Goal: Task Accomplishment & Management: Complete application form

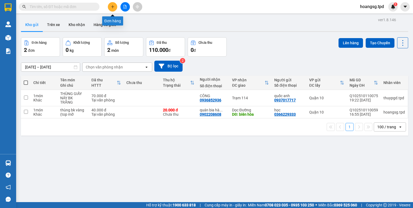
click at [115, 9] on button at bounding box center [112, 6] width 9 height 9
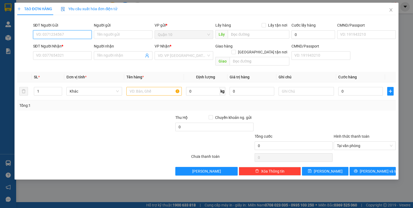
click at [55, 35] on input "SĐT Người Gửi" at bounding box center [62, 34] width 59 height 9
click at [389, 12] on span "Close" at bounding box center [390, 10] width 15 height 15
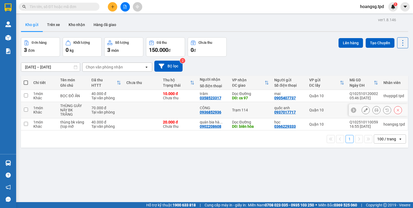
click at [27, 108] on input "checkbox" at bounding box center [26, 110] width 4 height 4
checkbox input "true"
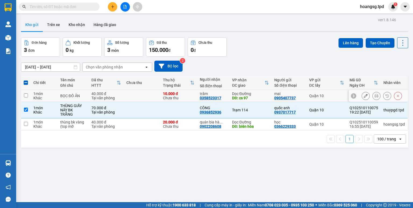
click at [26, 96] on input "checkbox" at bounding box center [26, 95] width 4 height 4
checkbox input "true"
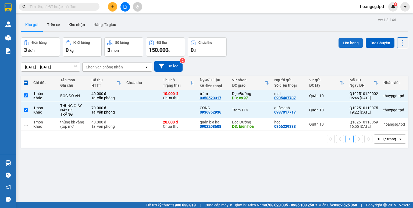
click at [338, 42] on button "Lên hàng" at bounding box center [350, 43] width 24 height 10
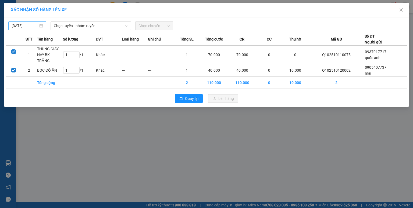
click at [15, 28] on input "[DATE]" at bounding box center [25, 26] width 27 height 6
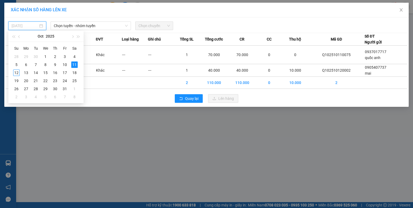
drag, startPoint x: 17, startPoint y: 74, endPoint x: 62, endPoint y: 33, distance: 60.5
click at [19, 71] on div "12" at bounding box center [16, 73] width 6 height 6
type input "[DATE]"
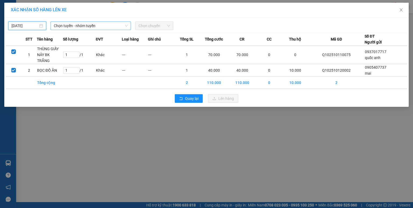
click at [73, 27] on span "Chọn tuyến - nhóm tuyến" at bounding box center [91, 26] width 74 height 8
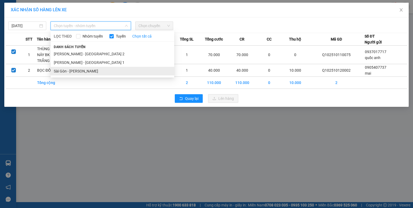
drag, startPoint x: 73, startPoint y: 70, endPoint x: 95, endPoint y: 52, distance: 28.5
click at [73, 70] on li "Sài Gòn - [PERSON_NAME]" at bounding box center [112, 71] width 124 height 9
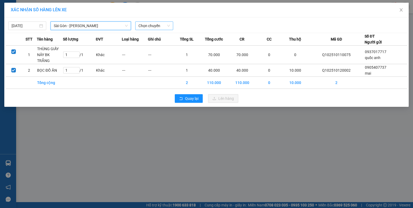
click at [142, 28] on span "Chọn chuyến" at bounding box center [153, 26] width 31 height 8
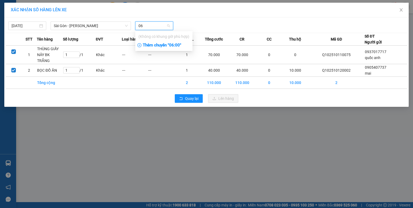
type input "06"
click at [156, 44] on div "Thêm chuyến " 06:00 "" at bounding box center [163, 45] width 57 height 9
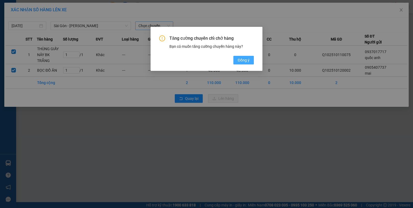
click at [236, 60] on button "Đồng ý" at bounding box center [243, 60] width 20 height 9
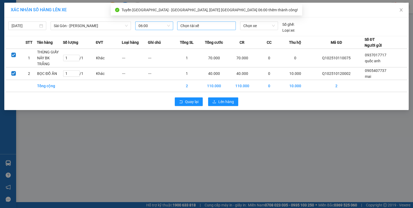
click at [208, 25] on div at bounding box center [206, 26] width 56 height 6
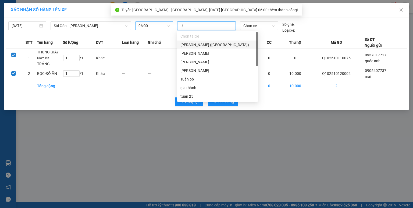
type input "thu"
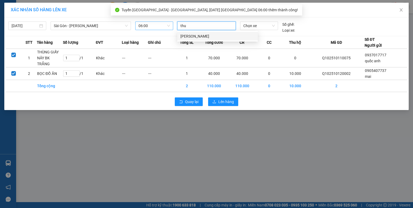
click at [204, 36] on div "[PERSON_NAME]" at bounding box center [217, 36] width 74 height 6
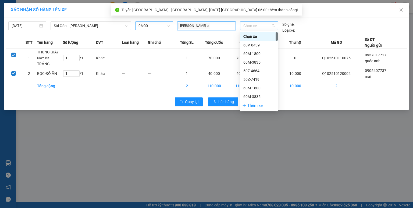
drag, startPoint x: 246, startPoint y: 25, endPoint x: 244, endPoint y: 27, distance: 3.2
click at [245, 26] on span "Chọn xe" at bounding box center [258, 26] width 31 height 8
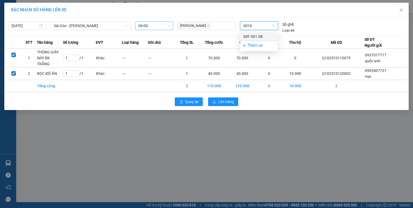
type input "00108"
drag, startPoint x: 249, startPoint y: 35, endPoint x: 246, endPoint y: 42, distance: 7.1
click at [250, 37] on div "60F-001.08" at bounding box center [258, 37] width 31 height 6
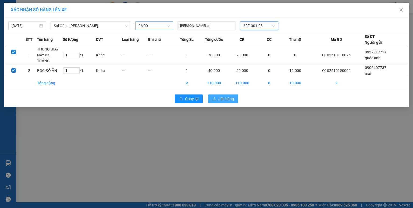
click at [222, 92] on div "Quay lại Lên hàng" at bounding box center [206, 99] width 401 height 14
click at [222, 96] on span "Lên hàng" at bounding box center [226, 99] width 16 height 6
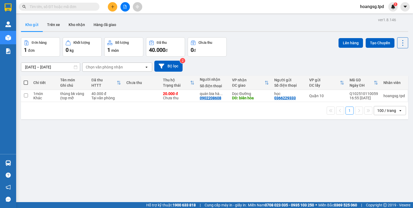
click at [113, 7] on icon "plus" at bounding box center [113, 7] width 4 height 4
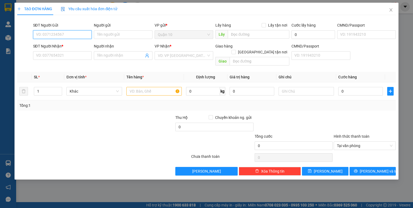
click at [72, 33] on input "SĐT Người Gửi" at bounding box center [62, 34] width 59 height 9
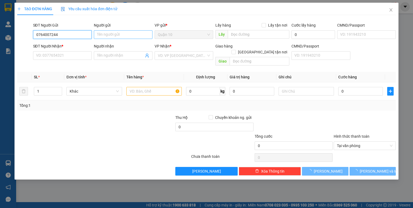
type input "0764007244"
click at [102, 36] on input "Người gửi" at bounding box center [123, 34] width 59 height 9
type input "châu"
click at [69, 53] on input "SĐT Người Nhận *" at bounding box center [62, 55] width 59 height 9
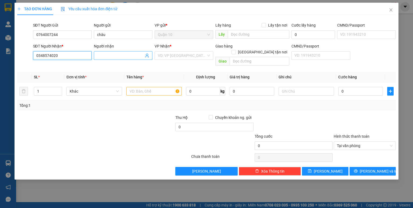
type input "0348574020"
click at [109, 55] on input "Người nhận" at bounding box center [120, 56] width 47 height 6
type input "n"
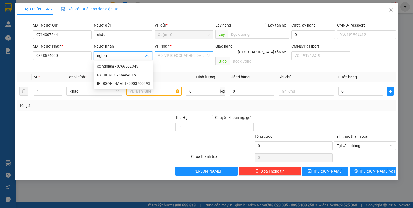
type input "nghiêm"
click at [183, 56] on input "search" at bounding box center [182, 56] width 48 height 8
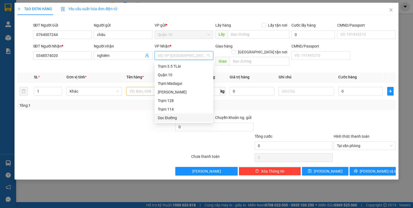
drag, startPoint x: 177, startPoint y: 117, endPoint x: 231, endPoint y: 68, distance: 72.6
click at [178, 116] on div "Dọc Đường" at bounding box center [184, 118] width 52 height 6
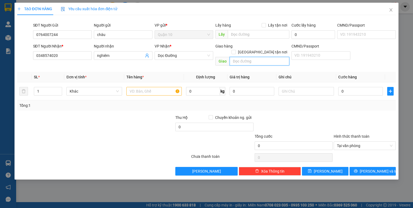
click at [238, 57] on input "text" at bounding box center [259, 61] width 60 height 9
type input "125"
click at [162, 87] on input "text" at bounding box center [153, 91] width 55 height 9
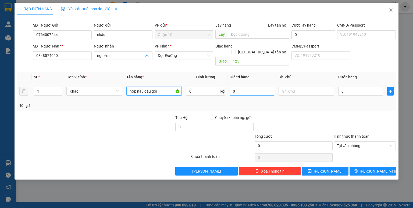
type input "hộp nâu dầu gội"
drag, startPoint x: 232, startPoint y: 87, endPoint x: 230, endPoint y: 85, distance: 3.4
click at [232, 87] on input "0" at bounding box center [251, 91] width 45 height 9
type input "120.000"
drag, startPoint x: 363, startPoint y: 95, endPoint x: 357, endPoint y: 95, distance: 6.2
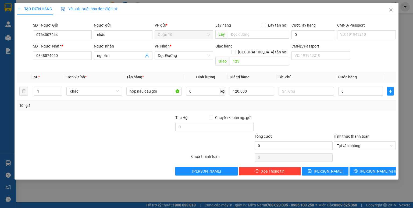
click at [362, 100] on div "Tổng: 1" at bounding box center [206, 105] width 378 height 10
click at [339, 87] on input "0" at bounding box center [360, 91] width 45 height 9
type input "4"
type input "40"
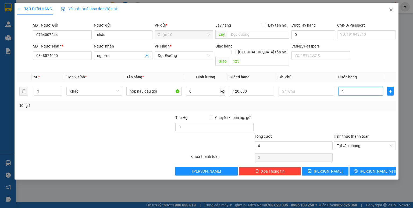
type input "40"
type input "40.000"
click at [326, 104] on div "Tổng: 1" at bounding box center [206, 105] width 378 height 10
click at [178, 123] on input "0" at bounding box center [214, 127] width 78 height 9
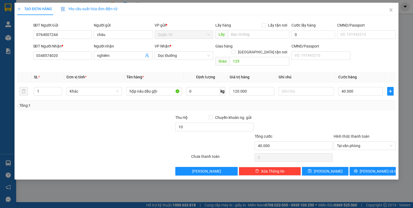
type input "10.000"
click at [147, 126] on div at bounding box center [135, 124] width 79 height 19
click at [311, 169] on icon "save" at bounding box center [310, 171] width 4 height 4
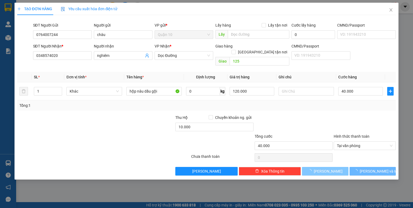
type input "0"
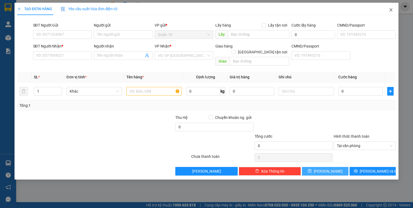
click at [391, 11] on icon "close" at bounding box center [390, 10] width 4 height 4
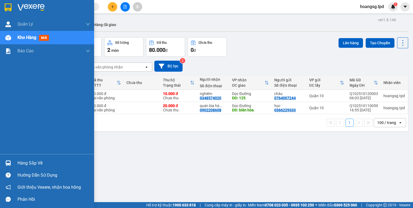
click at [17, 163] on div "Hàng sắp về" at bounding box center [53, 163] width 73 height 8
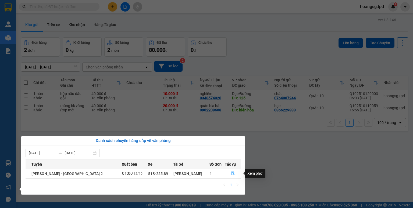
click at [228, 172] on button "button" at bounding box center [233, 173] width 16 height 9
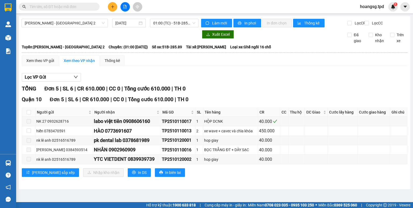
click at [75, 7] on input "text" at bounding box center [61, 7] width 63 height 6
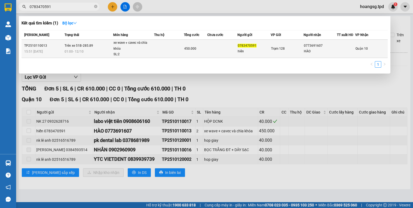
type input "0783470591"
click at [88, 47] on span "Trên xe 51B-285.89" at bounding box center [78, 46] width 28 height 4
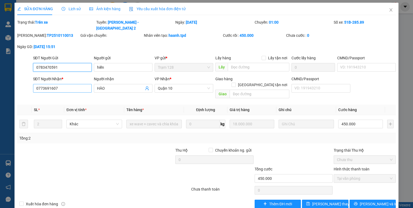
type input "0783470591"
type input "hiển"
type input "0773691607"
type input "HÀO"
type input "450.000"
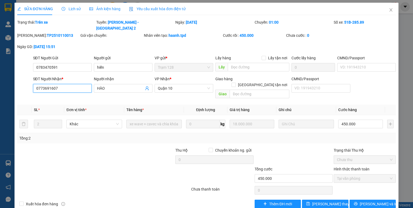
click at [40, 84] on input "0773691607" at bounding box center [62, 88] width 59 height 9
type input "0373691607"
drag, startPoint x: 311, startPoint y: 193, endPoint x: 308, endPoint y: 188, distance: 5.8
click at [311, 200] on button "[PERSON_NAME] thay đổi" at bounding box center [325, 204] width 46 height 9
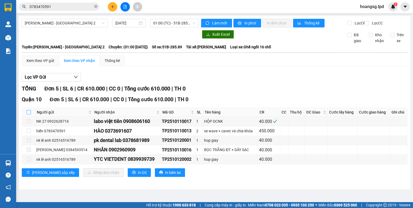
click at [30, 114] on input "checkbox" at bounding box center [29, 112] width 4 height 4
checkbox input "true"
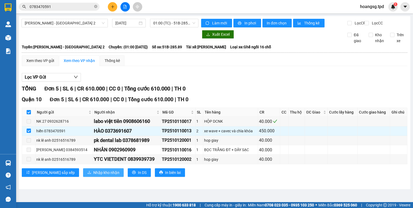
click at [87, 174] on icon "download" at bounding box center [89, 173] width 4 height 4
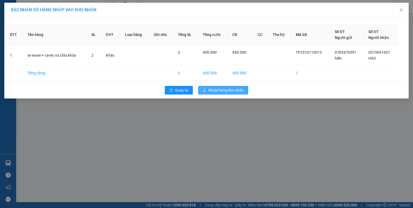
drag, startPoint x: 238, startPoint y: 92, endPoint x: 235, endPoint y: 92, distance: 3.2
click at [237, 92] on span "Nhập hàng kho nhận" at bounding box center [225, 90] width 35 height 6
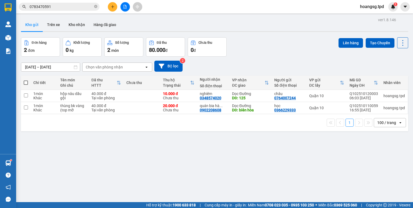
click at [117, 6] on div at bounding box center [125, 6] width 40 height 9
click at [113, 8] on icon "plus" at bounding box center [113, 7] width 4 height 4
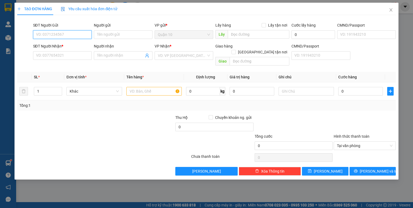
click at [65, 33] on input "SĐT Người Gửi" at bounding box center [62, 34] width 59 height 9
click at [66, 44] on div "0356343091 - trinh" at bounding box center [62, 45] width 52 height 6
type input "0356343091"
type input "trinh"
type input "0946404260"
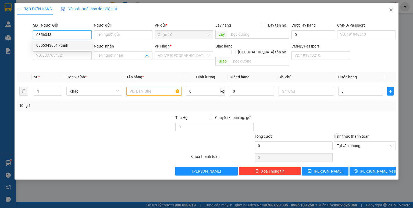
type input "duyên"
type input "0356343091"
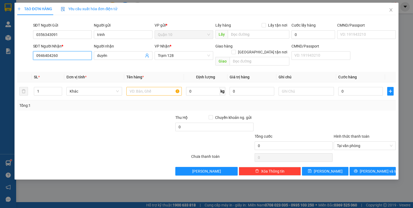
click at [64, 55] on input "0946404260" at bounding box center [62, 55] width 59 height 9
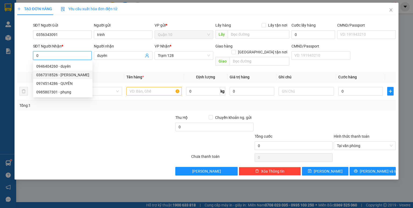
click at [69, 76] on div "0367318526 - [PERSON_NAME]" at bounding box center [62, 75] width 53 height 6
type input "0367318526"
type input "[PERSON_NAME]"
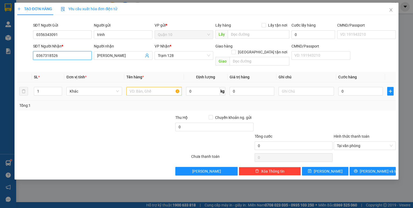
type input "0367318526"
click at [149, 87] on input "text" at bounding box center [153, 91] width 55 height 9
type input "sơmi giấy tờ"
click at [342, 88] on input "0" at bounding box center [360, 91] width 45 height 9
type input "4"
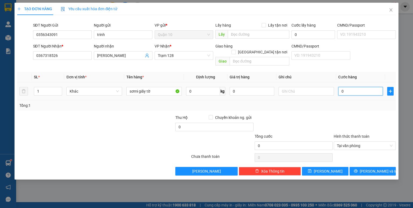
type input "4"
type input "40"
type input "40.000"
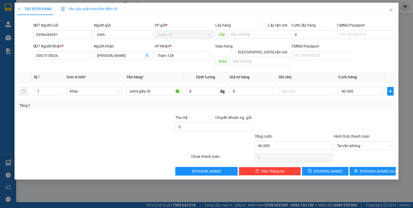
drag, startPoint x: 345, startPoint y: 103, endPoint x: 342, endPoint y: 117, distance: 14.4
click at [345, 103] on div "Tổng: 1" at bounding box center [206, 105] width 378 height 10
drag, startPoint x: 324, startPoint y: 163, endPoint x: 323, endPoint y: 160, distance: 3.5
click at [324, 167] on button "[PERSON_NAME]" at bounding box center [325, 171] width 46 height 9
type input "0"
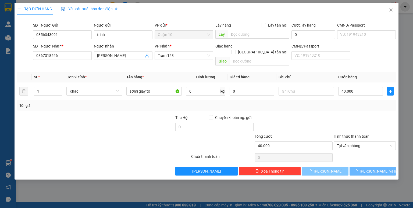
type input "0"
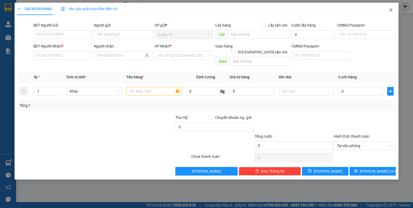
click at [389, 11] on icon "close" at bounding box center [390, 10] width 4 height 4
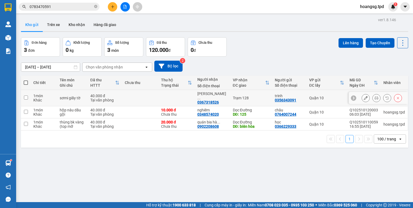
drag, startPoint x: 27, startPoint y: 96, endPoint x: 26, endPoint y: 102, distance: 6.1
click at [27, 96] on input "checkbox" at bounding box center [26, 98] width 4 height 4
checkbox input "true"
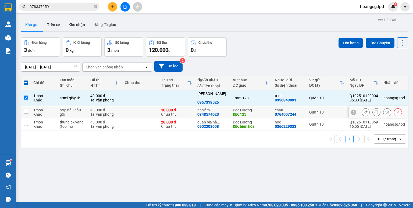
click at [25, 110] on input "checkbox" at bounding box center [26, 112] width 4 height 4
checkbox input "true"
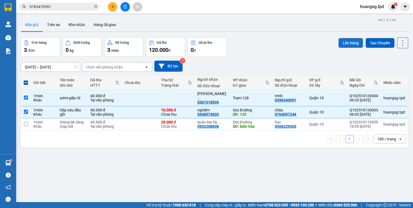
click at [338, 44] on button "Lên hàng" at bounding box center [350, 43] width 24 height 10
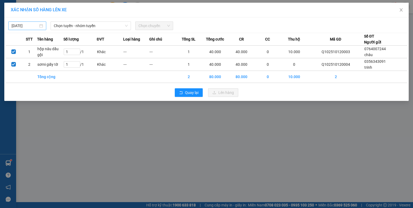
click at [18, 27] on input "[DATE]" at bounding box center [25, 26] width 27 height 6
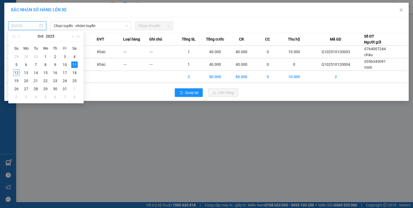
click at [18, 71] on div "12" at bounding box center [16, 73] width 6 height 6
type input "[DATE]"
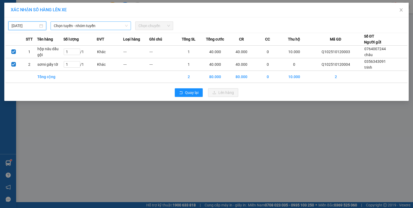
click at [67, 27] on span "Chọn tuyến - nhóm tuyến" at bounding box center [91, 26] width 74 height 8
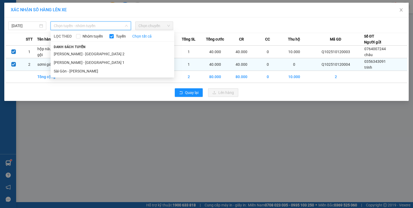
drag, startPoint x: 70, startPoint y: 68, endPoint x: 75, endPoint y: 61, distance: 8.8
click at [70, 68] on li "Sài Gòn - [PERSON_NAME]" at bounding box center [112, 71] width 124 height 9
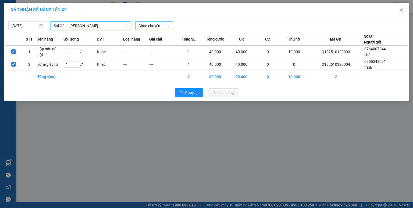
click at [144, 26] on span "Chọn chuyến" at bounding box center [153, 26] width 31 height 8
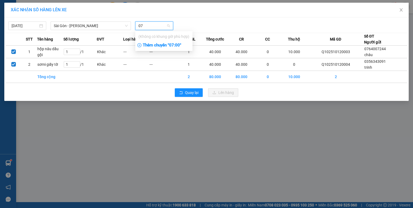
type input "07"
click at [154, 46] on div "Thêm chuyến " 07:00 "" at bounding box center [163, 45] width 57 height 9
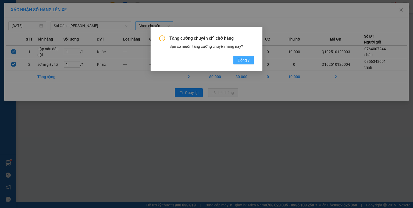
drag, startPoint x: 240, startPoint y: 59, endPoint x: 219, endPoint y: 53, distance: 22.4
click at [240, 59] on span "Đồng ý" at bounding box center [243, 60] width 12 height 6
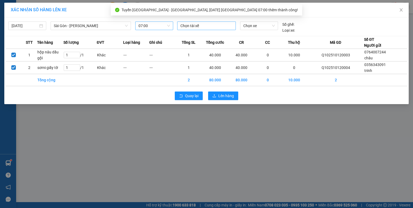
click at [199, 27] on div at bounding box center [206, 26] width 56 height 6
type input "nam"
click at [197, 34] on div "[PERSON_NAME] (PL)" at bounding box center [217, 36] width 74 height 6
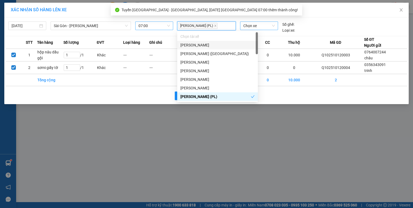
click at [250, 24] on span "Chọn xe" at bounding box center [258, 26] width 31 height 8
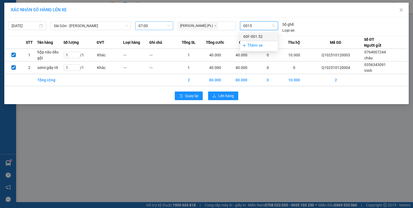
type input "00152"
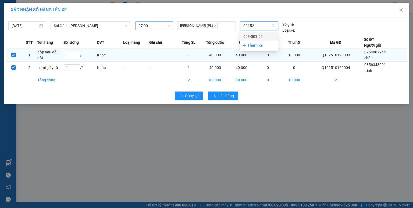
drag, startPoint x: 251, startPoint y: 34, endPoint x: 243, endPoint y: 46, distance: 13.7
click at [251, 35] on div "60F-001.52" at bounding box center [258, 37] width 31 height 6
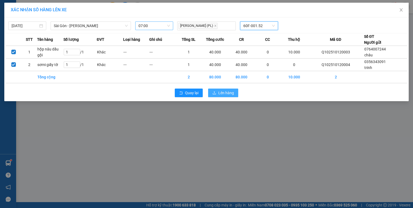
drag, startPoint x: 226, startPoint y: 92, endPoint x: 221, endPoint y: 91, distance: 4.3
click at [225, 92] on span "Lên hàng" at bounding box center [226, 93] width 16 height 6
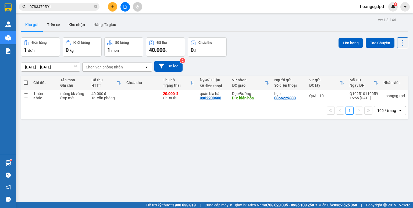
click at [110, 8] on button at bounding box center [112, 6] width 9 height 9
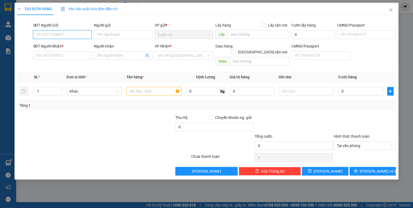
click at [59, 34] on input "SĐT Người Gửi" at bounding box center [62, 34] width 59 height 9
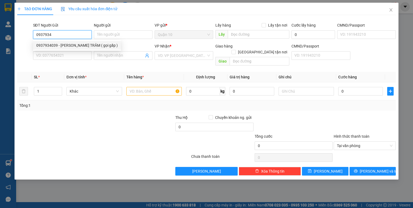
click at [65, 43] on div "0937934039 - [PERSON_NAME] TRÂM ( gọi gấp )" at bounding box center [76, 45] width 81 height 6
type input "0937934039"
type input "[PERSON_NAME] TRÂM ( gọi gấp )"
type input "075189006254"
type input "0384416234"
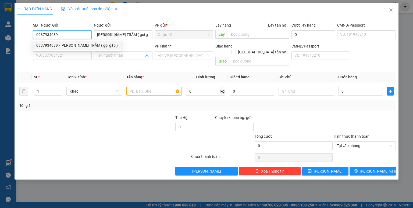
type input "HẢI"
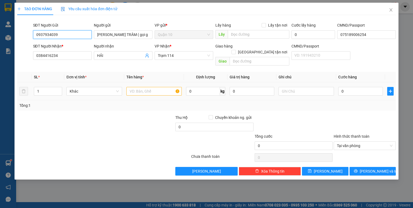
type input "0937934039"
click at [132, 87] on input "text" at bounding box center [153, 91] width 55 height 9
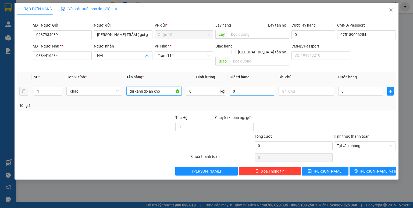
type input "túi xanh đồ ăn khô"
drag, startPoint x: 231, startPoint y: 86, endPoint x: 222, endPoint y: 89, distance: 9.6
click at [230, 87] on input "0" at bounding box center [251, 91] width 45 height 9
type input "200.000"
click at [332, 100] on div "Tổng: 1" at bounding box center [206, 105] width 378 height 10
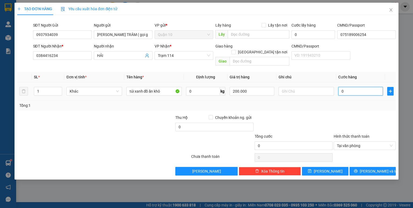
click at [341, 87] on input "0" at bounding box center [360, 91] width 45 height 9
type input "5"
type input "50"
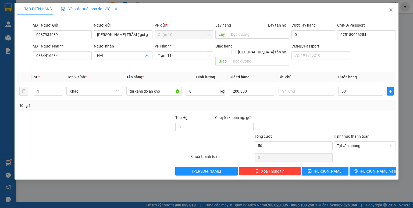
type input "50.000"
click at [332, 104] on div "Tổng: 1" at bounding box center [206, 105] width 378 height 10
drag, startPoint x: 326, startPoint y: 167, endPoint x: 323, endPoint y: 157, distance: 10.1
click at [326, 168] on span "[PERSON_NAME]" at bounding box center [327, 171] width 29 height 6
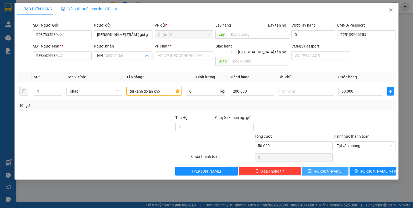
type input "0"
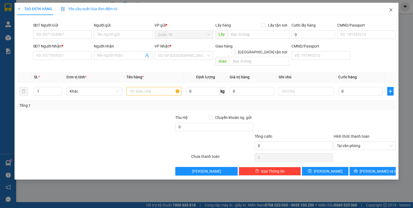
click at [391, 11] on icon "close" at bounding box center [390, 10] width 4 height 4
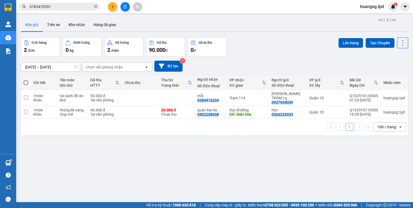
click at [124, 8] on icon "file-add" at bounding box center [125, 7] width 4 height 4
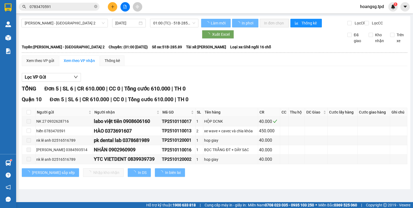
click at [71, 24] on span "[PERSON_NAME] - [GEOGRAPHIC_DATA] 2" at bounding box center [65, 23] width 80 height 8
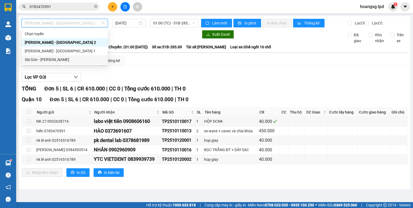
click at [67, 59] on div "Sài Gòn - [PERSON_NAME]" at bounding box center [65, 60] width 80 height 6
type input "[DATE]"
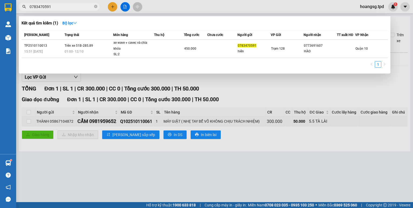
click at [95, 5] on icon "close-circle" at bounding box center [95, 6] width 3 height 3
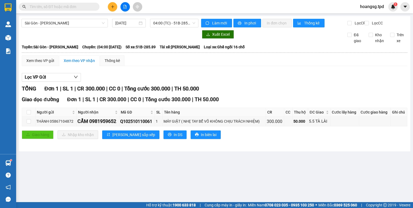
click at [91, 8] on input "text" at bounding box center [61, 7] width 63 height 6
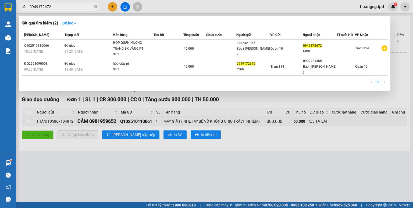
type input "0949172672"
drag, startPoint x: 313, startPoint y: 100, endPoint x: 274, endPoint y: 109, distance: 39.6
click at [312, 100] on div at bounding box center [206, 104] width 413 height 208
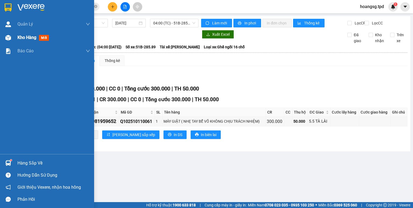
click at [43, 39] on span "mới" at bounding box center [44, 38] width 10 height 6
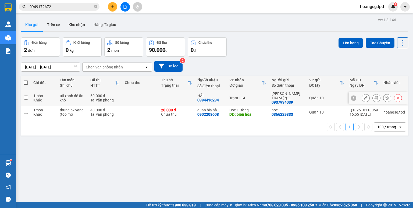
drag, startPoint x: 25, startPoint y: 96, endPoint x: 30, endPoint y: 95, distance: 5.7
click at [25, 96] on input "checkbox" at bounding box center [26, 98] width 4 height 4
checkbox input "true"
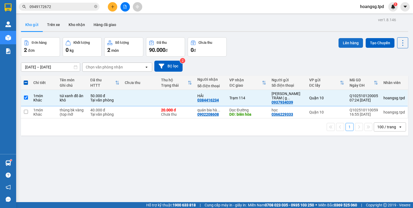
click at [339, 40] on button "Lên hàng" at bounding box center [350, 43] width 24 height 10
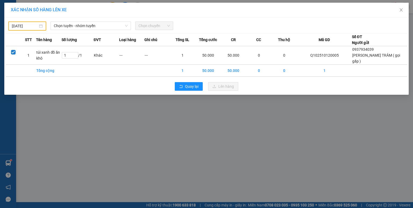
click at [15, 24] on input "[DATE]" at bounding box center [25, 26] width 26 height 6
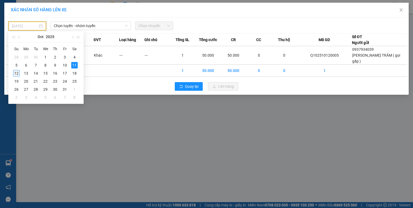
click at [14, 73] on div "12" at bounding box center [16, 73] width 6 height 6
type input "[DATE]"
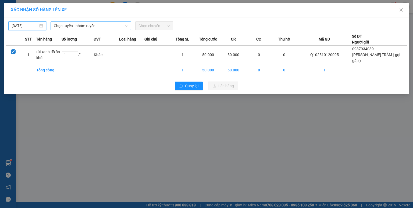
click at [110, 24] on span "Chọn tuyến - nhóm tuyến" at bounding box center [91, 26] width 74 height 8
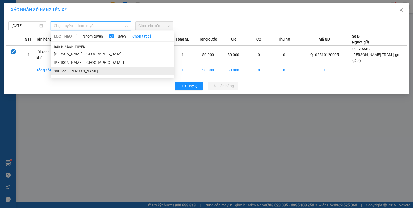
drag, startPoint x: 83, startPoint y: 71, endPoint x: 121, endPoint y: 38, distance: 50.1
click at [84, 71] on li "Sài Gòn - [PERSON_NAME]" at bounding box center [112, 71] width 124 height 9
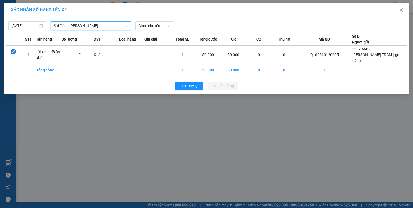
drag, startPoint x: 143, startPoint y: 27, endPoint x: 149, endPoint y: 30, distance: 7.4
click at [144, 27] on span "Chọn chuyến" at bounding box center [153, 26] width 31 height 8
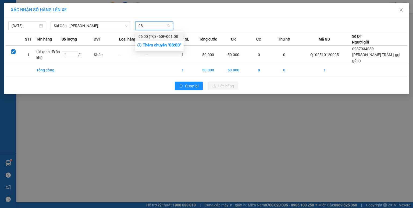
type input "08"
click at [152, 43] on div "Thêm chuyến " 08:00 "" at bounding box center [159, 45] width 48 height 9
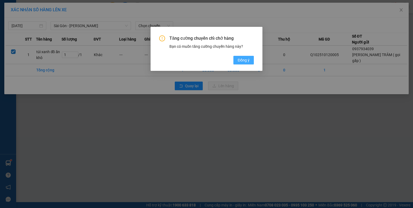
click at [237, 60] on button "Đồng ý" at bounding box center [243, 60] width 20 height 9
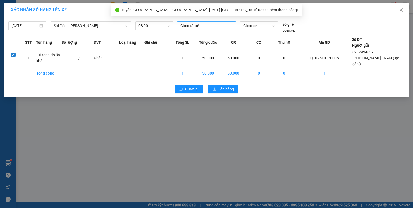
click at [193, 26] on div at bounding box center [206, 26] width 56 height 6
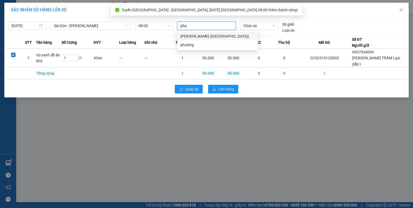
type input "phuo"
click at [190, 37] on div "phương" at bounding box center [217, 36] width 74 height 6
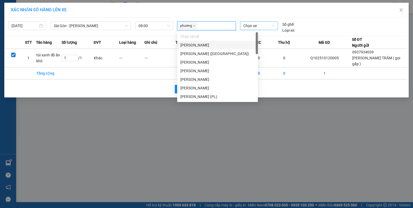
click at [247, 25] on span "Chọn xe" at bounding box center [258, 26] width 31 height 8
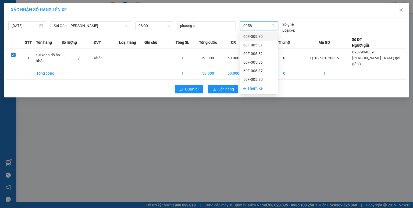
type input "00581"
click at [244, 37] on div "60F-005.81" at bounding box center [258, 37] width 31 height 6
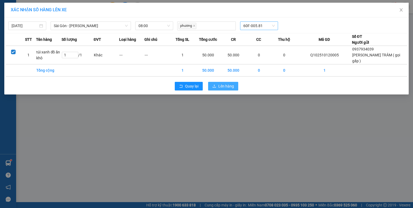
click at [227, 84] on span "Lên hàng" at bounding box center [226, 86] width 16 height 6
